Goal: Task Accomplishment & Management: Complete application form

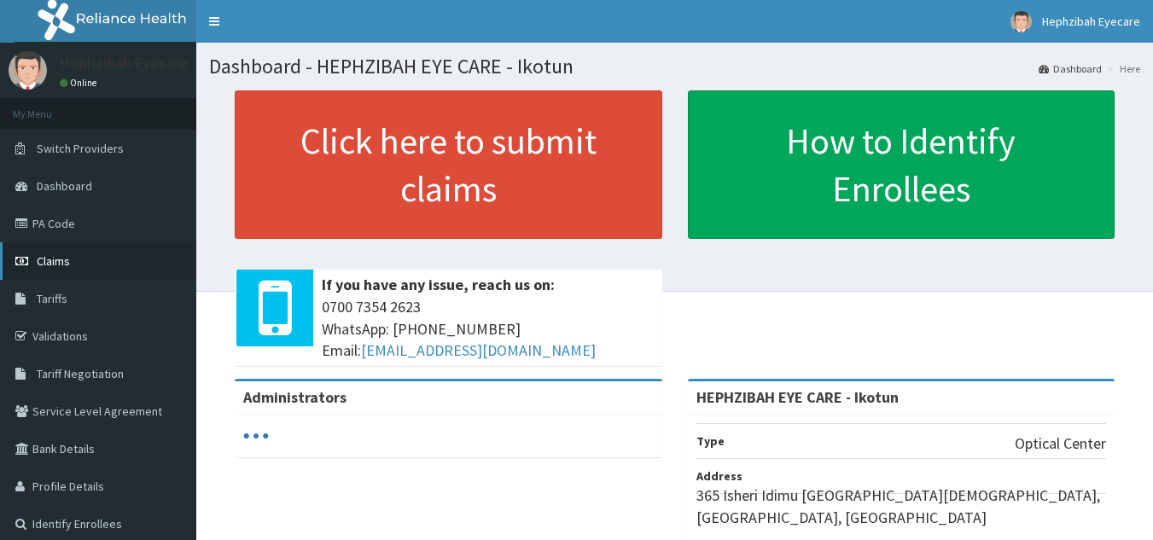
click at [88, 261] on link "Claims" at bounding box center [98, 261] width 196 height 38
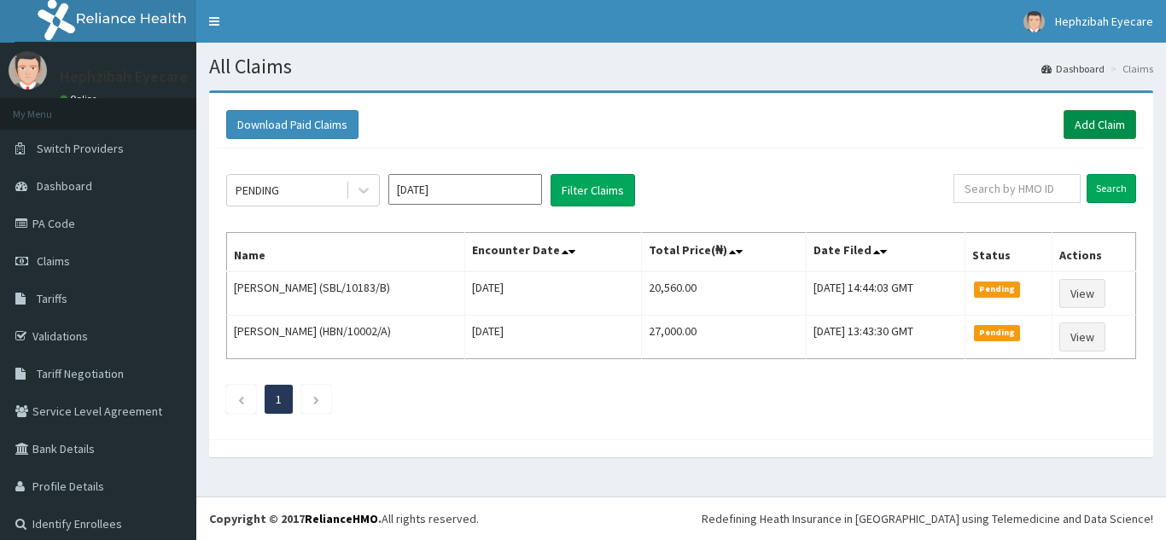
click at [1079, 124] on link "Add Claim" at bounding box center [1100, 124] width 73 height 29
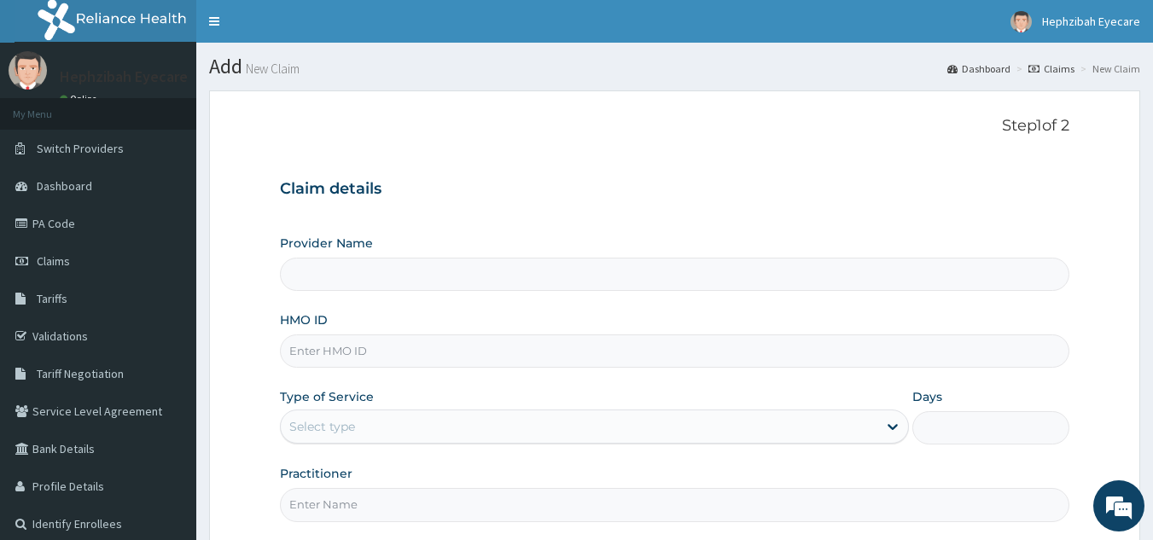
click at [404, 360] on input "HMO ID" at bounding box center [675, 351] width 791 height 33
type input "HEPHZIBAH EYE CARE - Ikotun"
type input "CRW/10004/C"
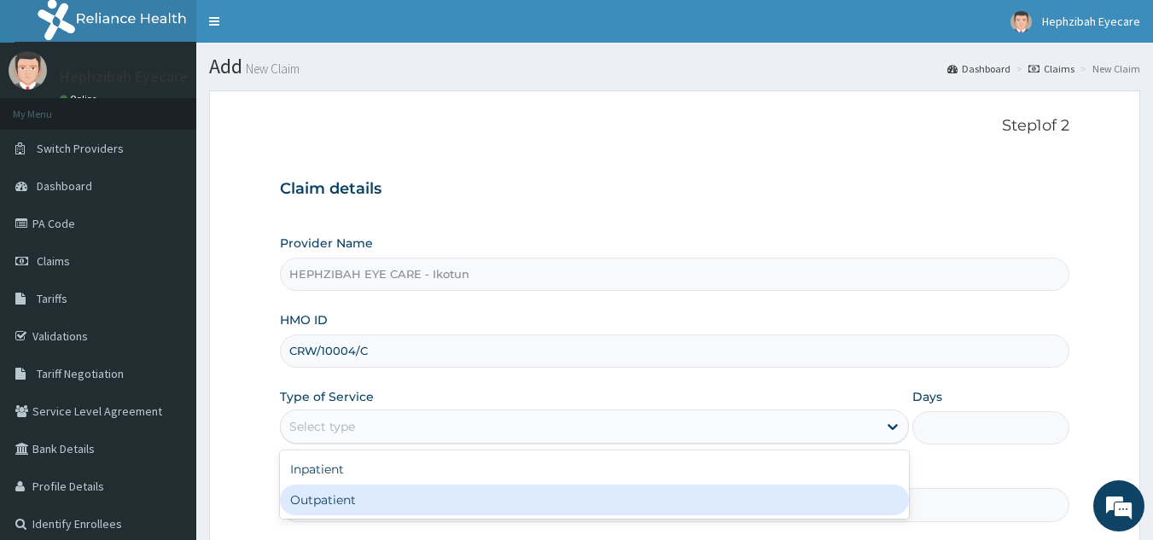
drag, startPoint x: 337, startPoint y: 429, endPoint x: 319, endPoint y: 510, distance: 83.1
click at [319, 444] on div "option Outpatient focused, 2 of 2. 2 results available. Use Up and Down to choo…" at bounding box center [594, 427] width 629 height 34
click at [319, 510] on div "Outpatient" at bounding box center [594, 500] width 629 height 31
type input "1"
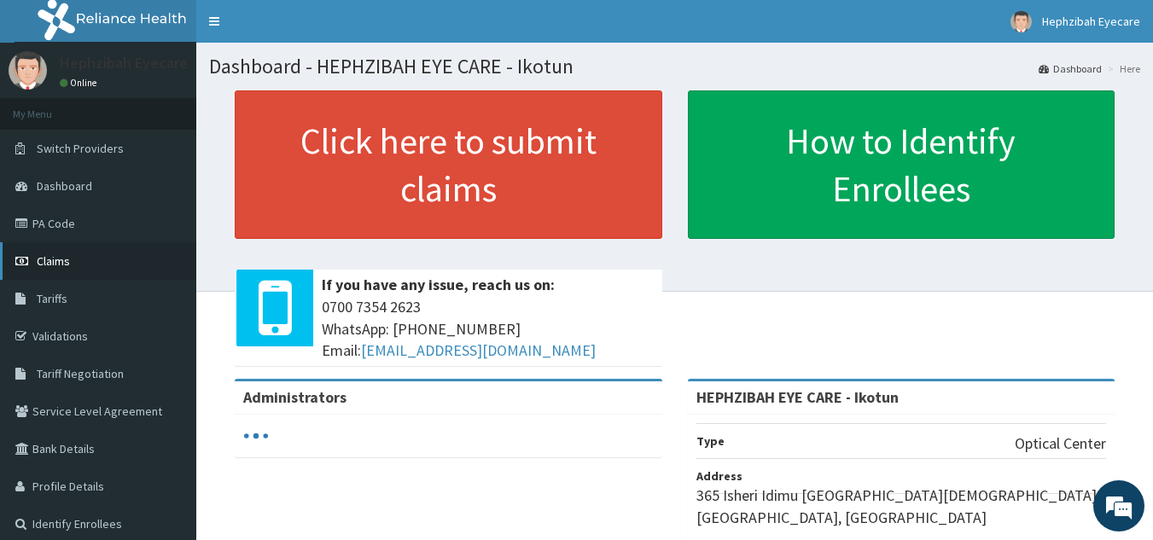
click at [75, 271] on link "Claims" at bounding box center [98, 261] width 196 height 38
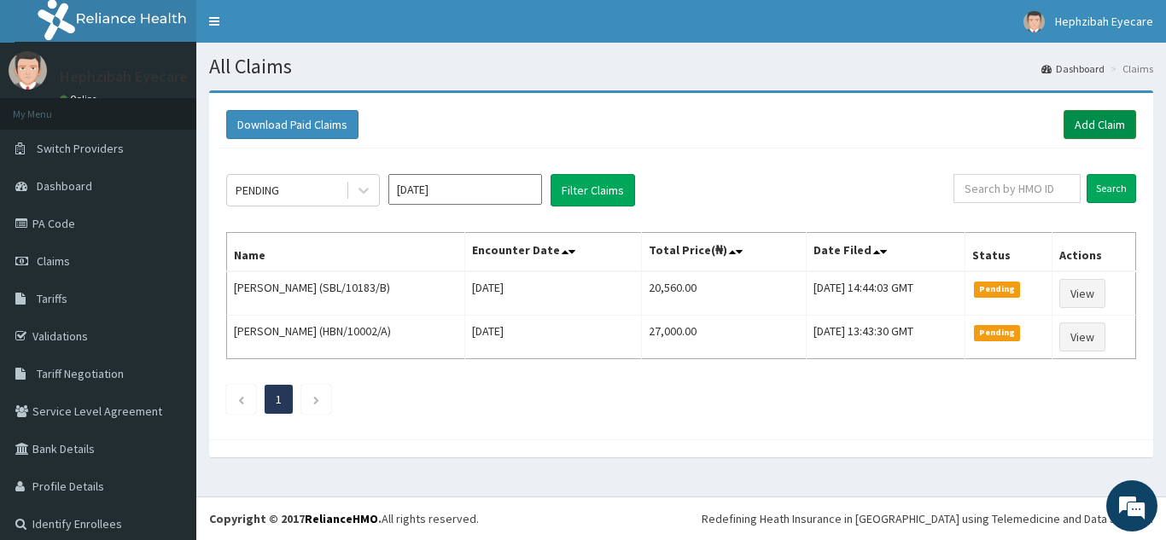
click at [1084, 115] on link "Add Claim" at bounding box center [1100, 124] width 73 height 29
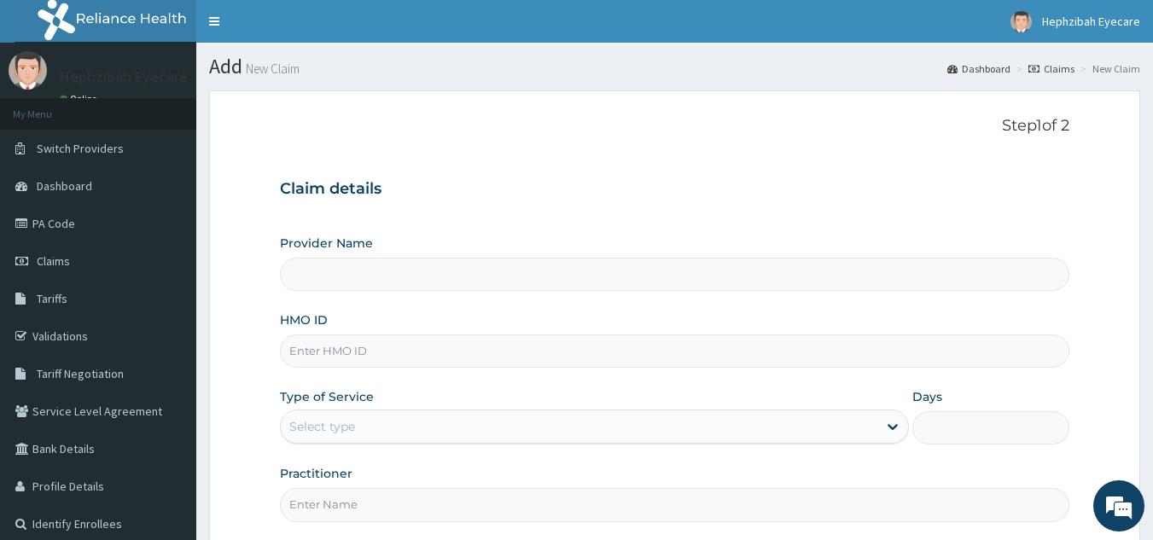
type input "HEPHZIBAH EYE CARE - Ikotun"
click at [421, 354] on input "HMO ID" at bounding box center [675, 351] width 791 height 33
type input "CRW/10004/C"
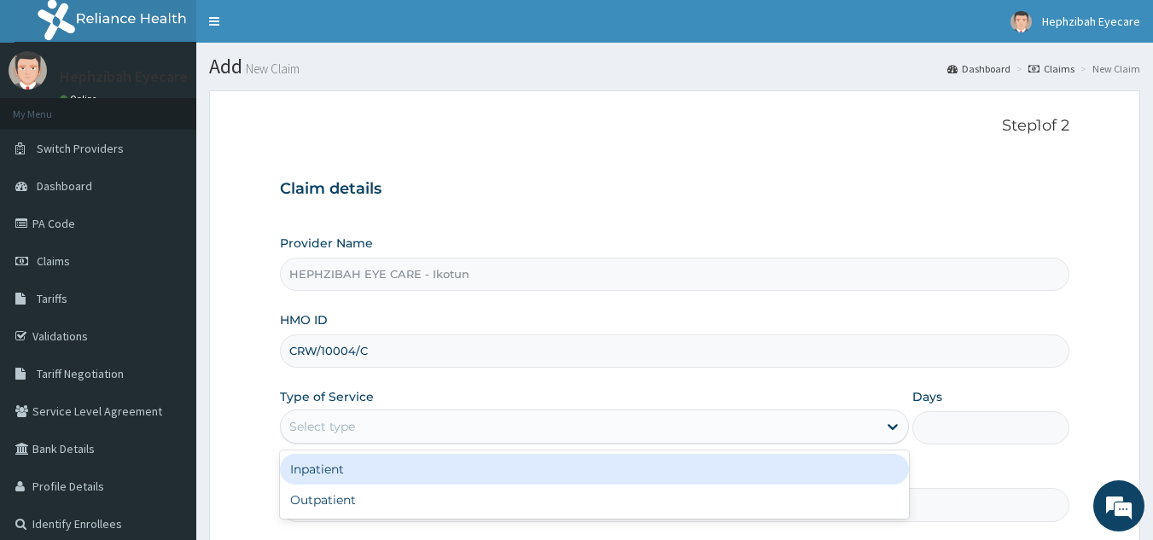
click at [402, 435] on div "Select type" at bounding box center [579, 426] width 597 height 27
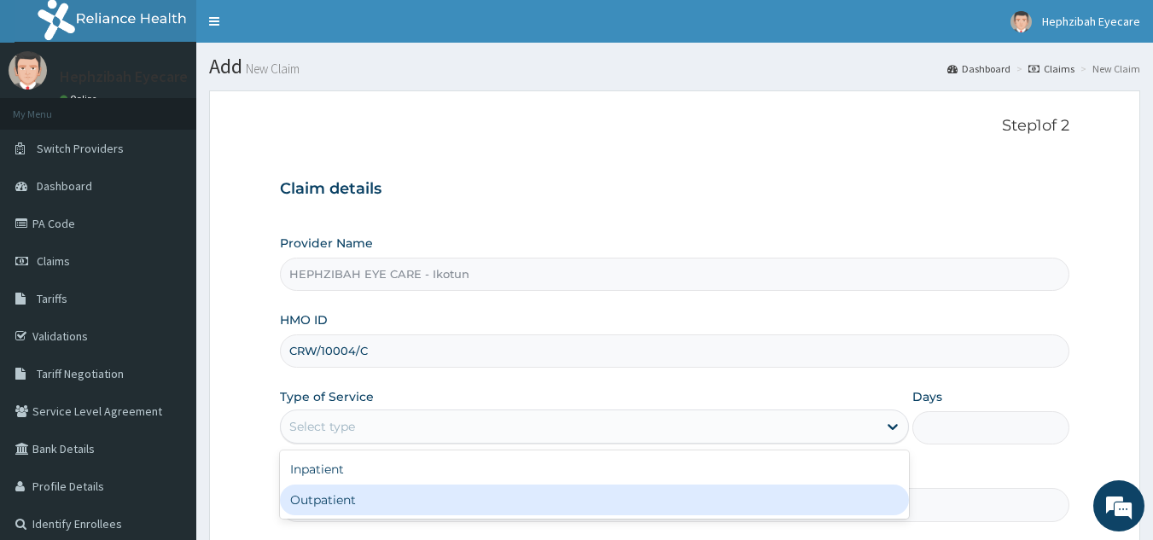
click at [407, 493] on div "Outpatient" at bounding box center [594, 500] width 629 height 31
type input "1"
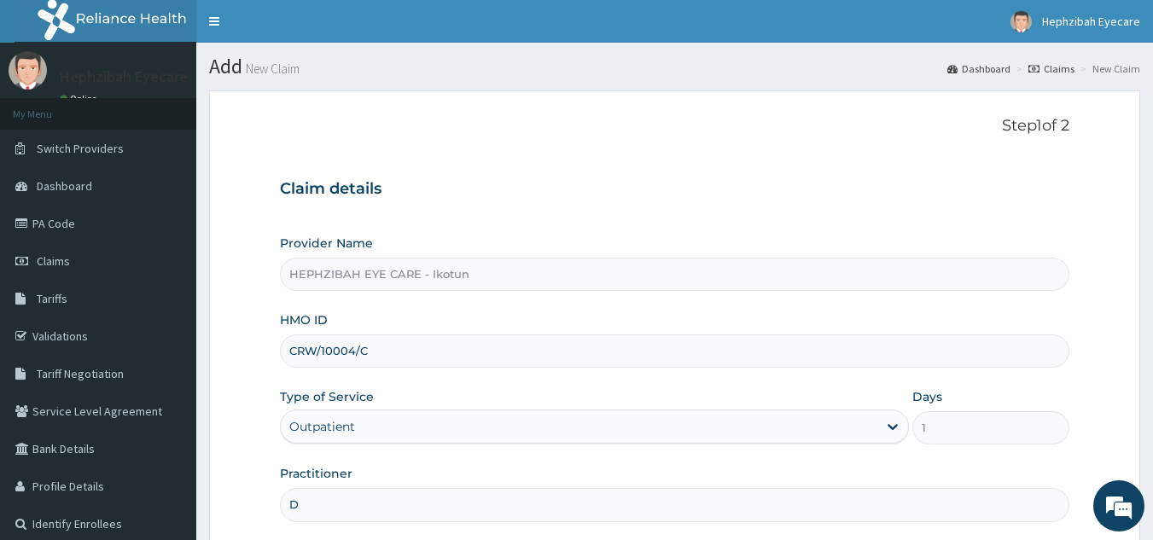
click at [387, 497] on input "D" at bounding box center [675, 504] width 791 height 33
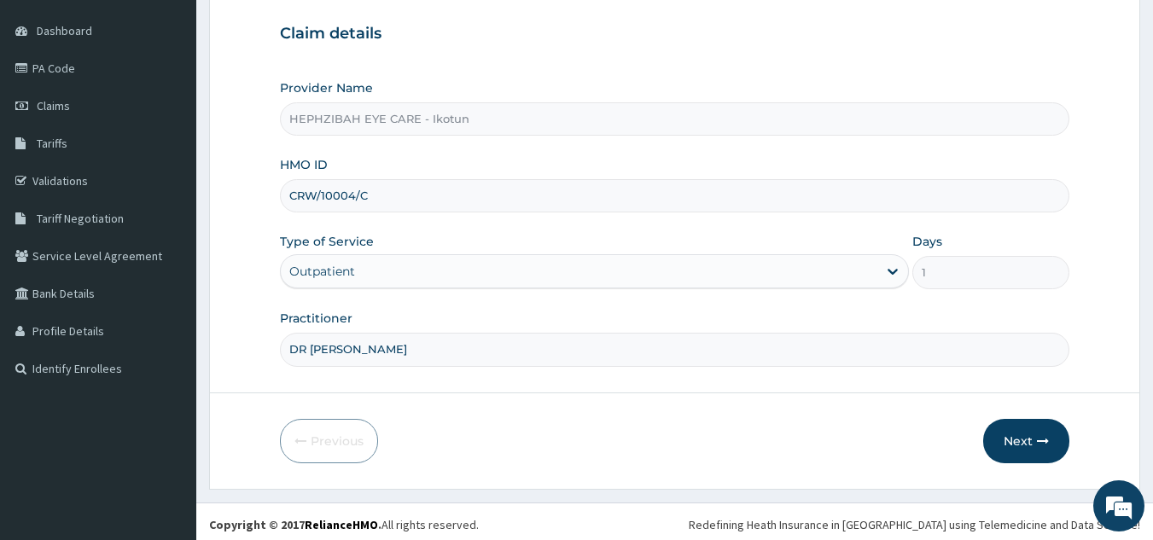
scroll to position [161, 0]
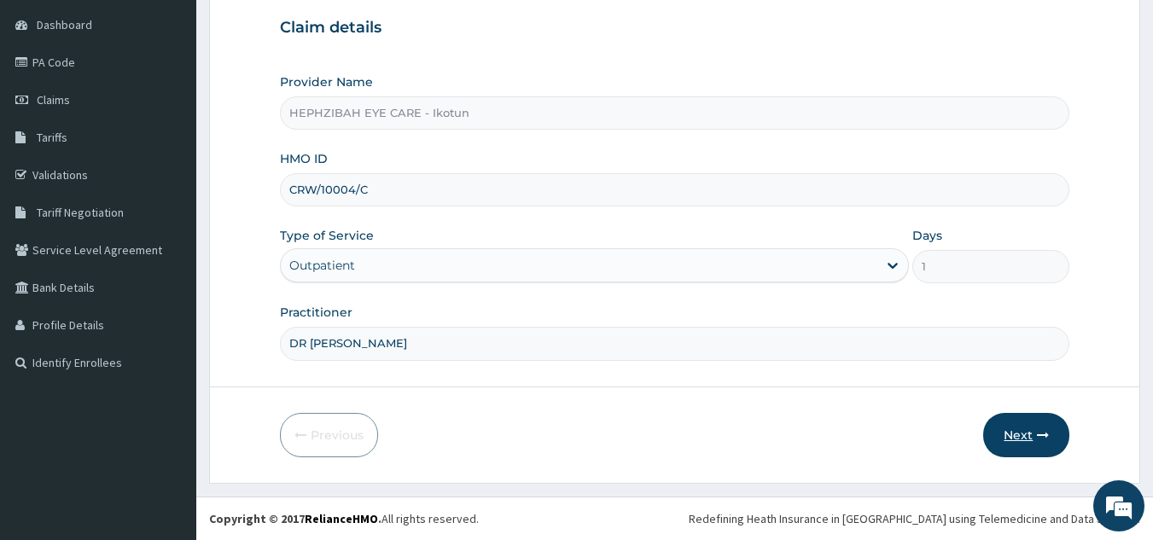
type input "DR FAITH"
click at [1022, 430] on button "Next" at bounding box center [1026, 435] width 86 height 44
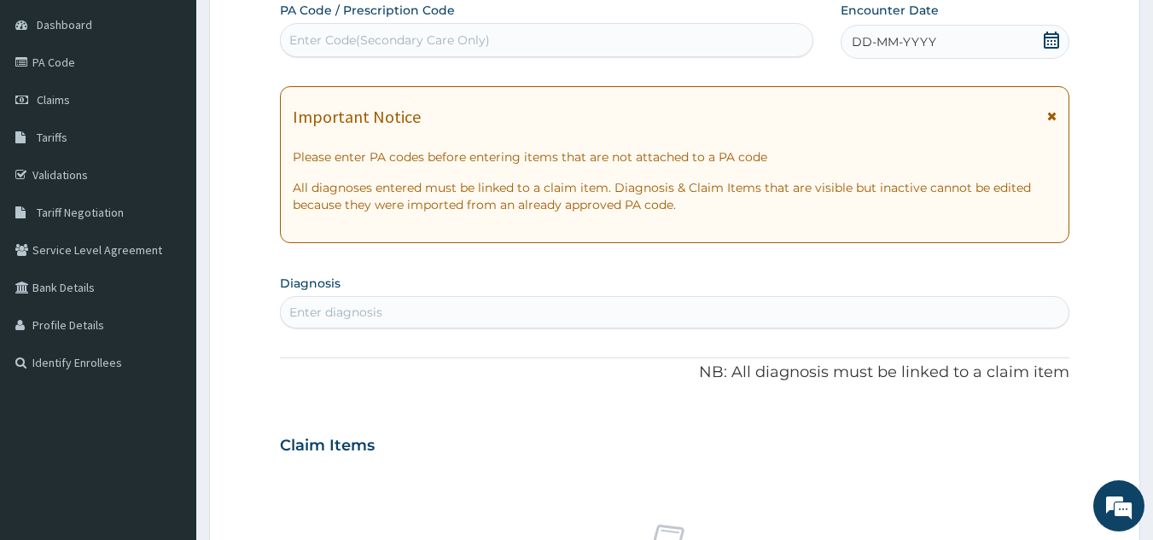
click at [637, 46] on div "Enter Code(Secondary Care Only)" at bounding box center [547, 39] width 533 height 27
type input "PA/0FF33D"
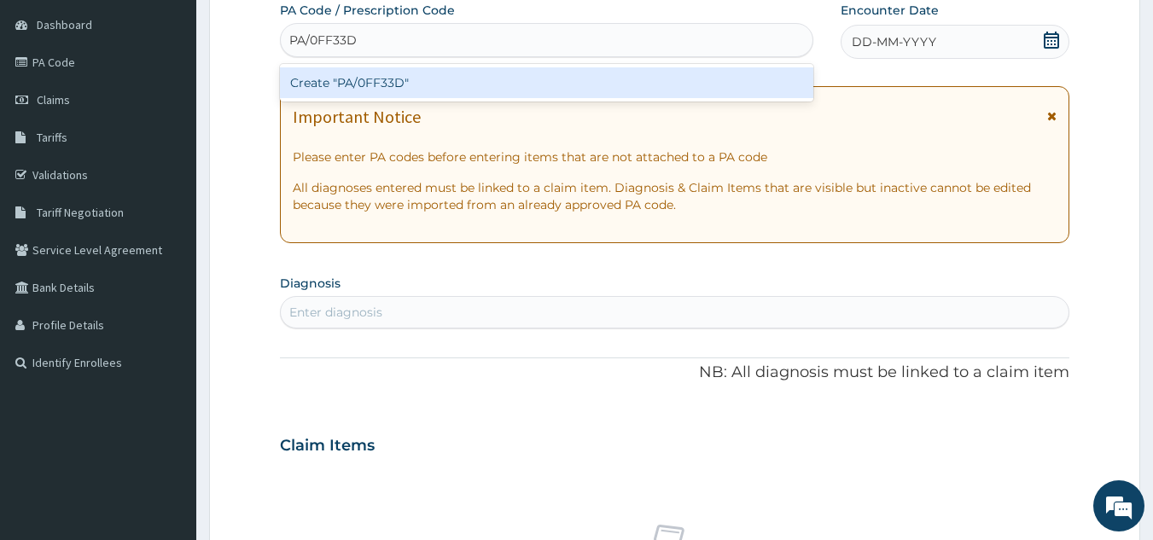
click at [645, 83] on div "Create "PA/0FF33D"" at bounding box center [547, 82] width 534 height 31
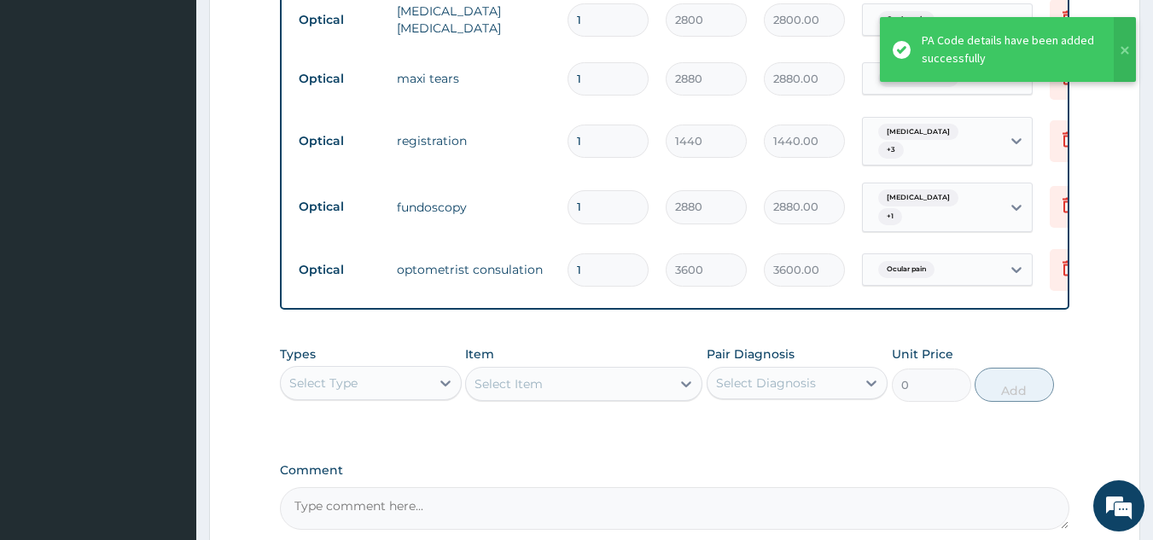
scroll to position [587, 0]
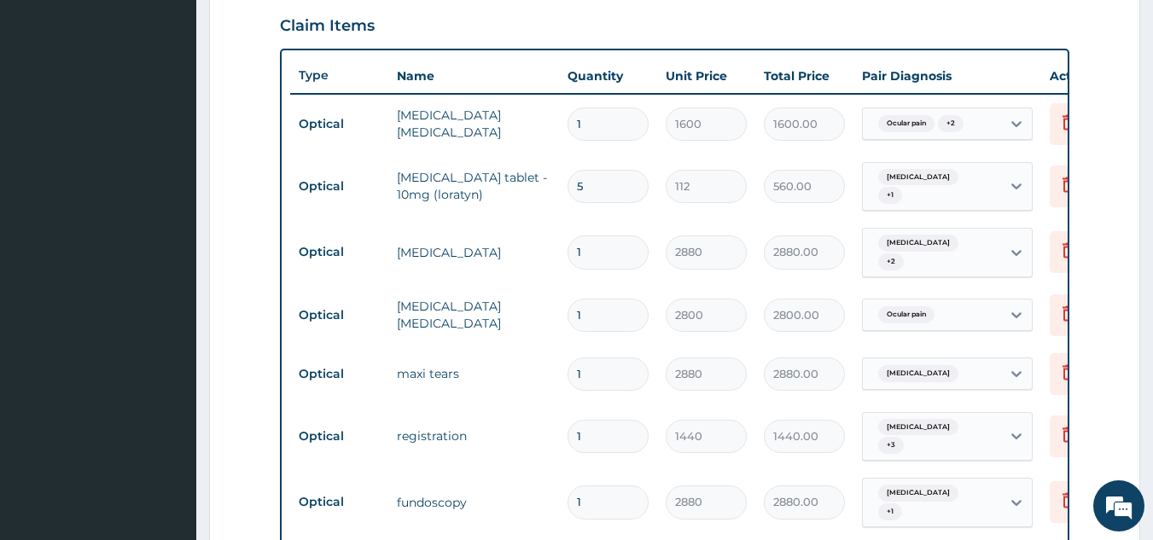
type input "0"
type input "0.00"
type input "1"
type input "3600.00"
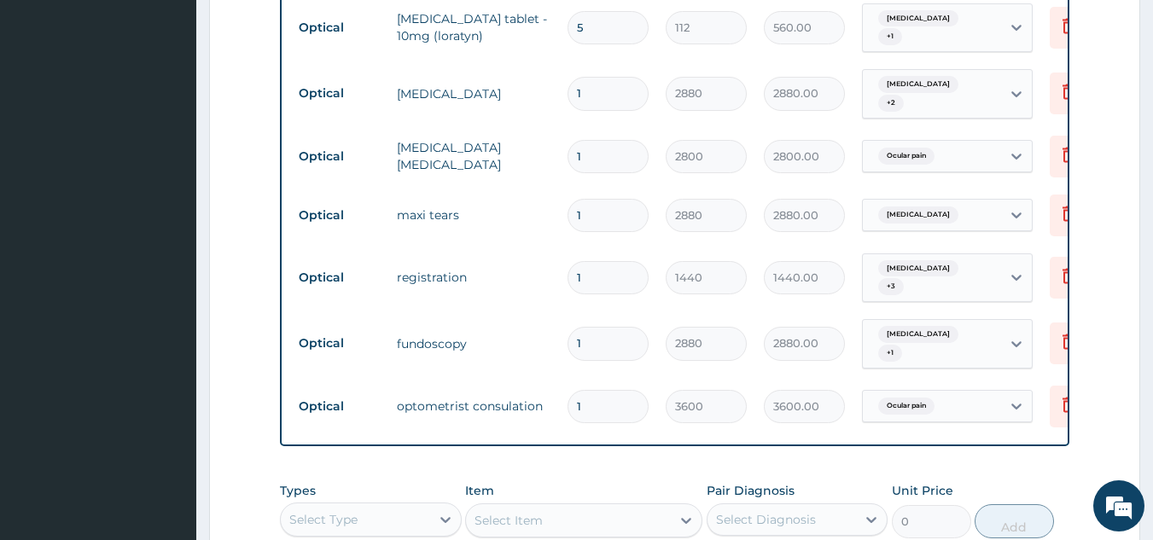
scroll to position [1064, 0]
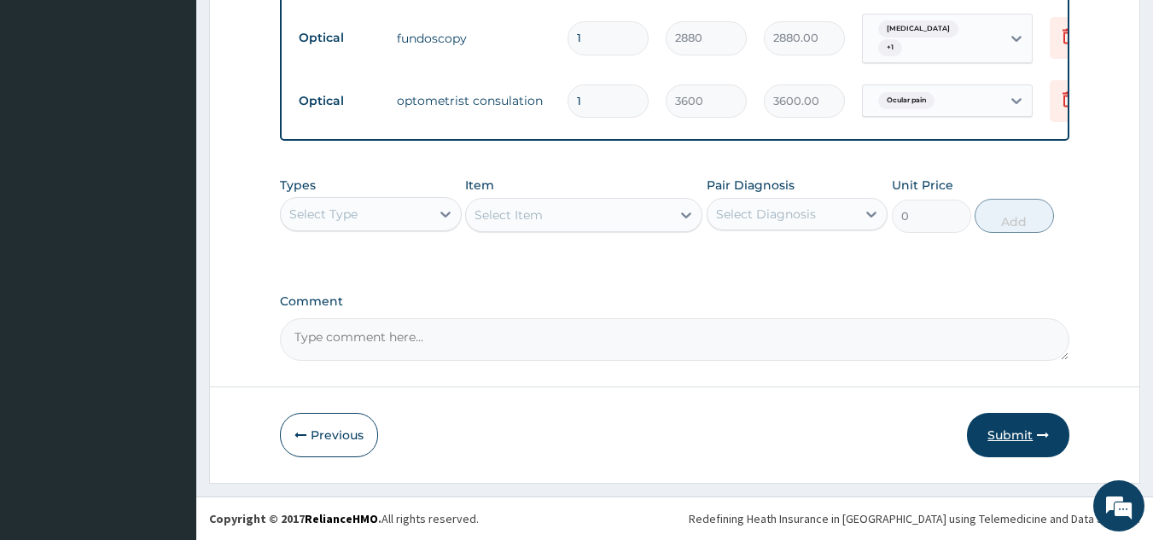
click at [1008, 445] on button "Submit" at bounding box center [1018, 435] width 102 height 44
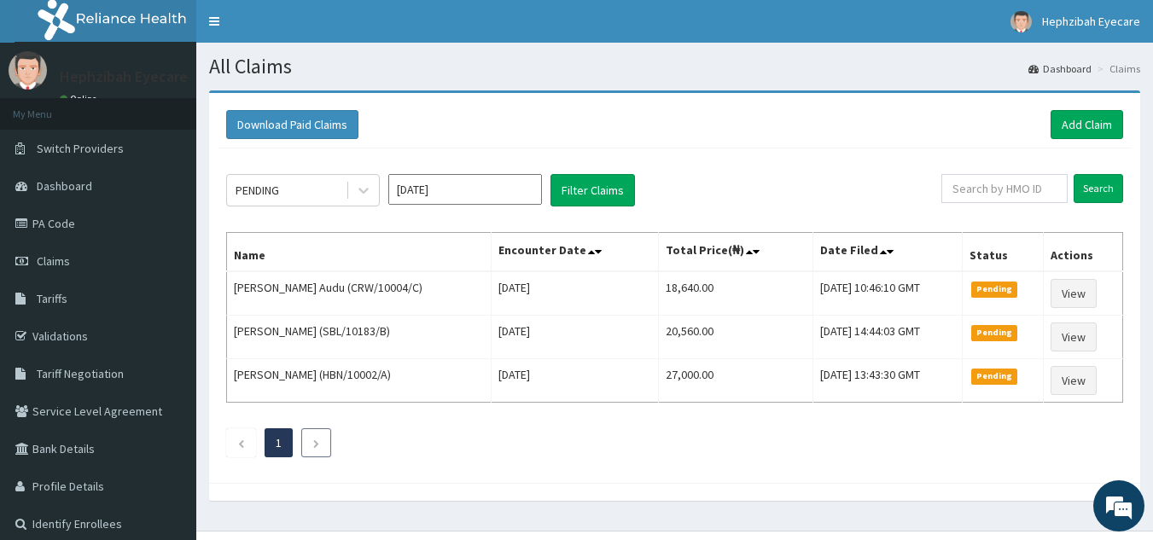
click at [311, 444] on li at bounding box center [316, 443] width 30 height 29
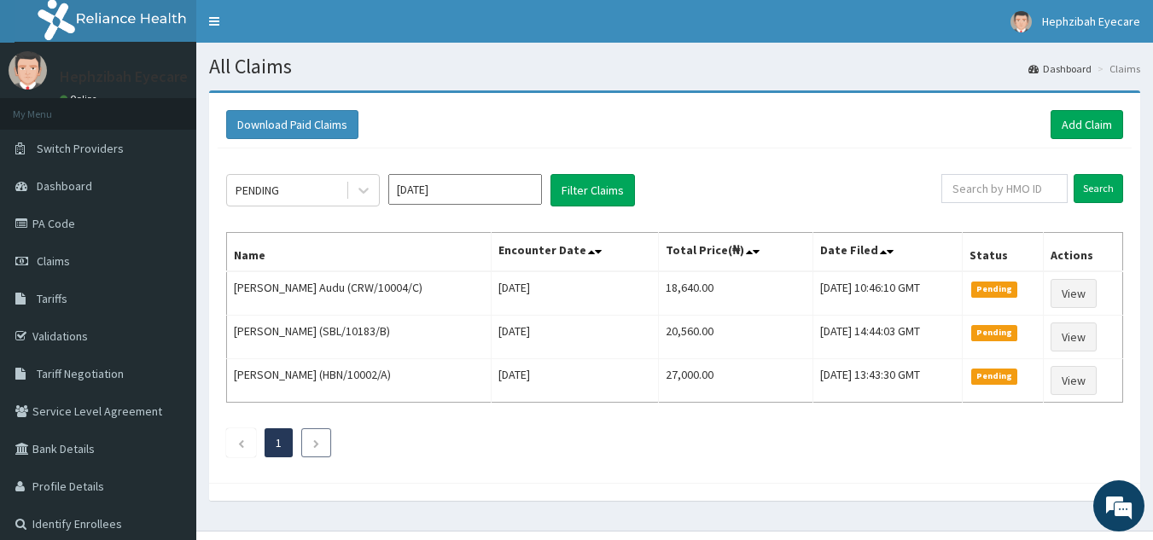
click at [311, 444] on li at bounding box center [316, 443] width 30 height 29
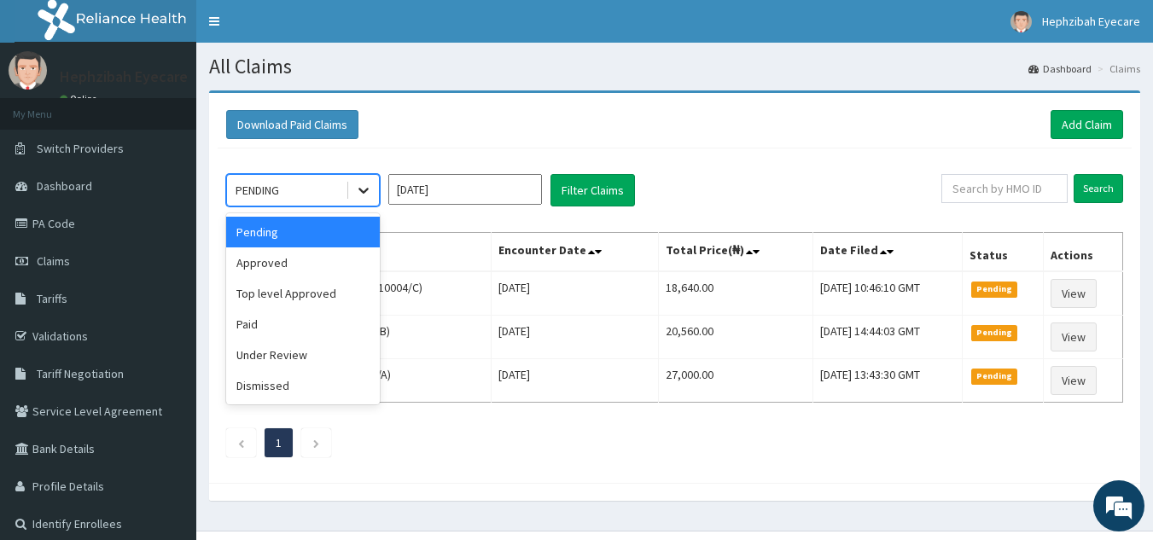
click at [362, 189] on icon at bounding box center [363, 190] width 17 height 17
click at [318, 264] on div "Approved" at bounding box center [303, 263] width 154 height 31
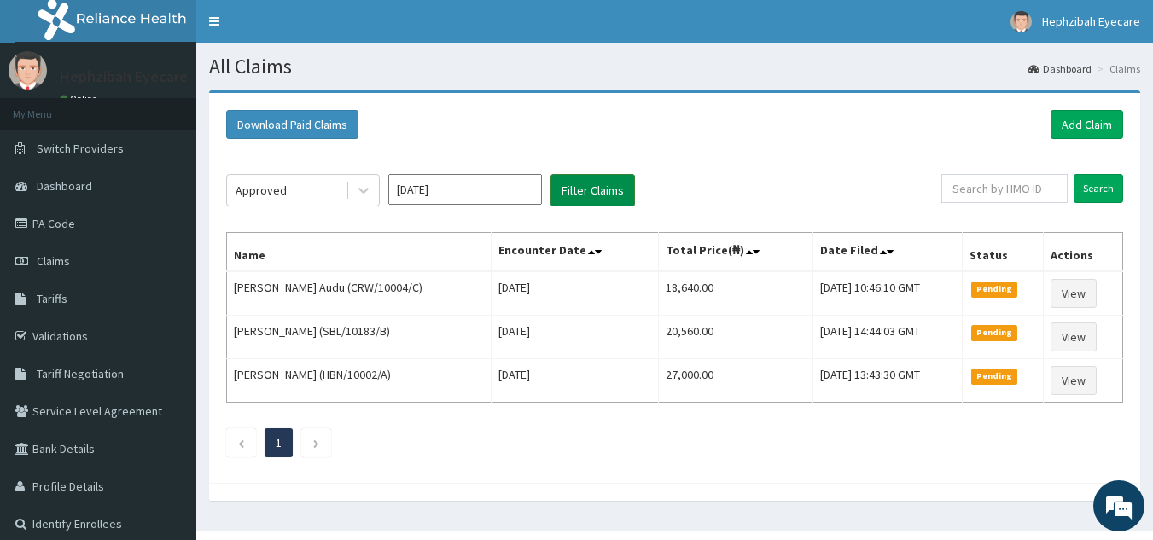
click at [604, 195] on button "Filter Claims" at bounding box center [593, 190] width 85 height 32
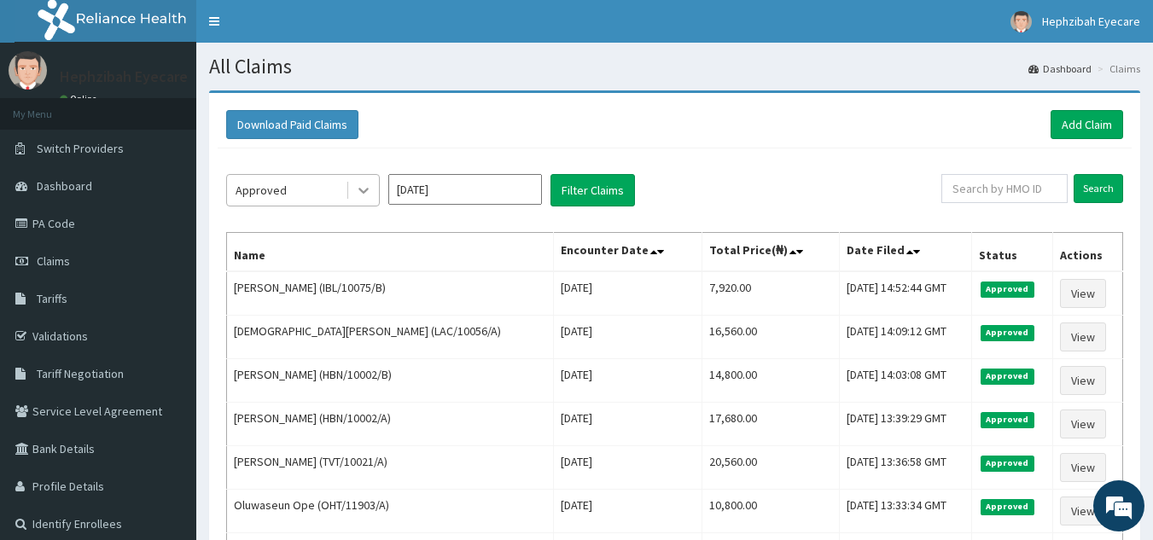
click at [365, 189] on icon at bounding box center [363, 190] width 17 height 17
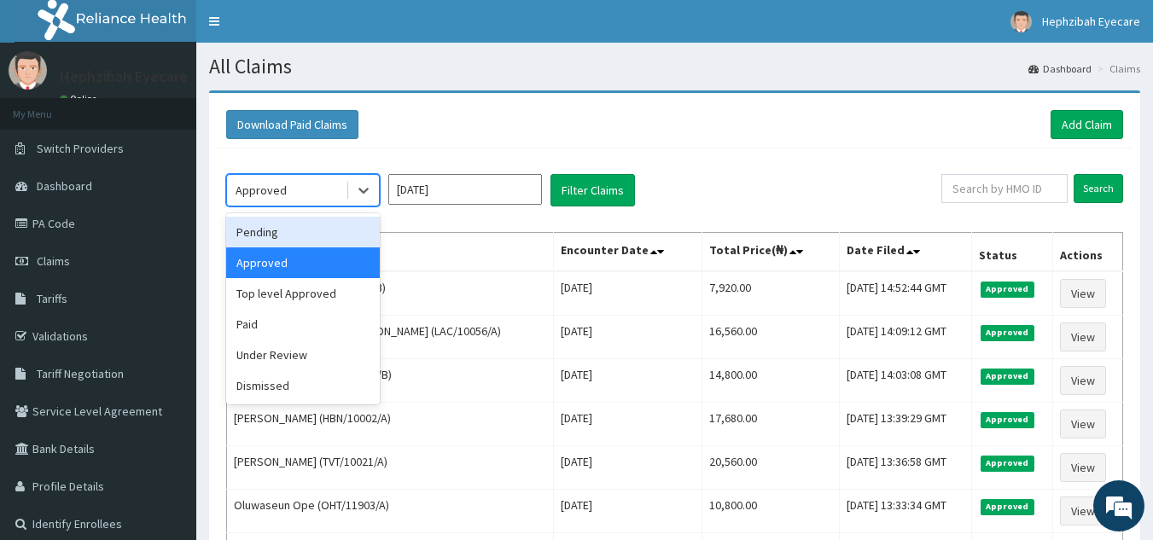
click at [330, 228] on div "Pending" at bounding box center [303, 232] width 154 height 31
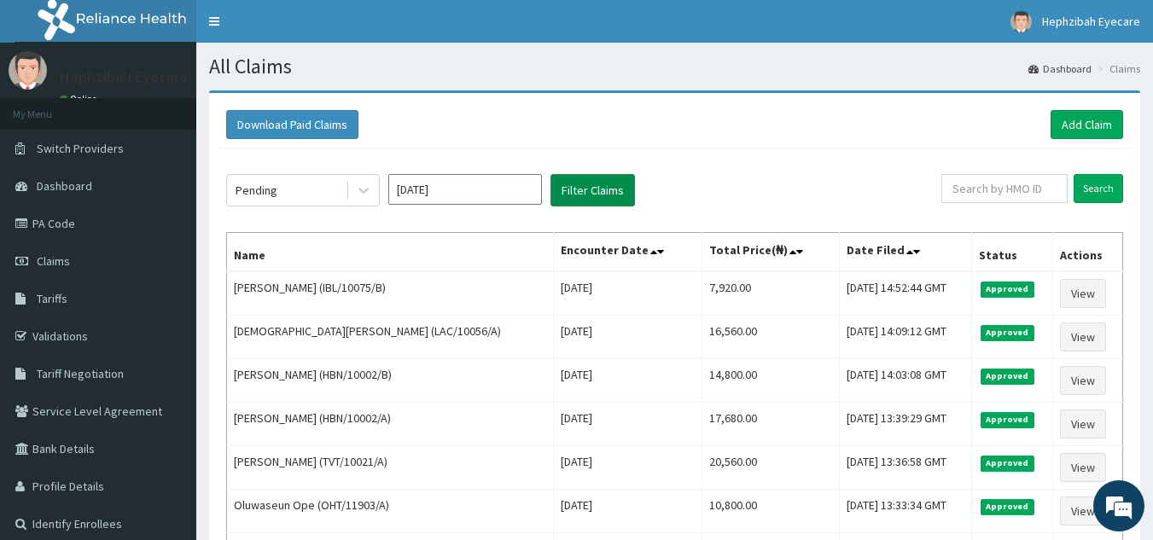
click at [597, 199] on button "Filter Claims" at bounding box center [593, 190] width 85 height 32
